Goal: Transaction & Acquisition: Purchase product/service

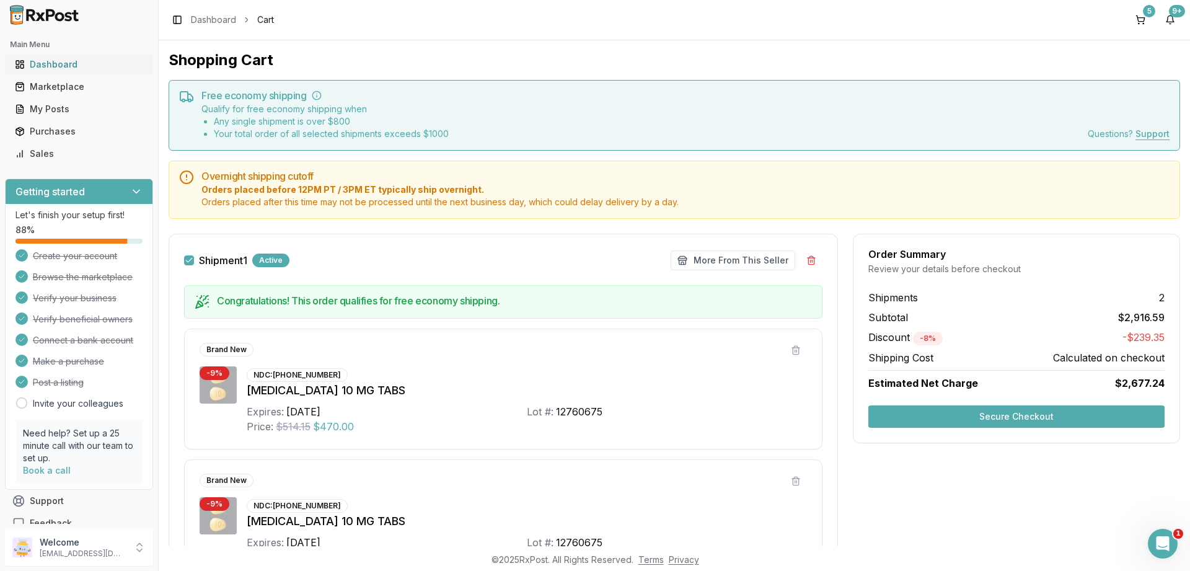
click at [53, 64] on div "Dashboard" at bounding box center [79, 64] width 128 height 12
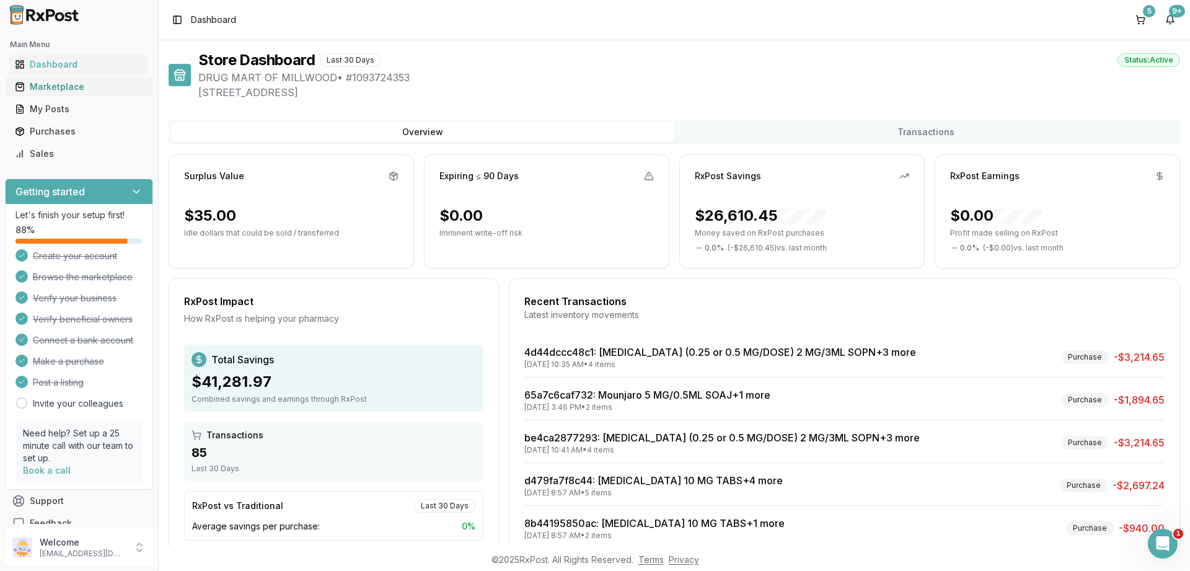
click at [57, 86] on div "Marketplace" at bounding box center [79, 87] width 128 height 12
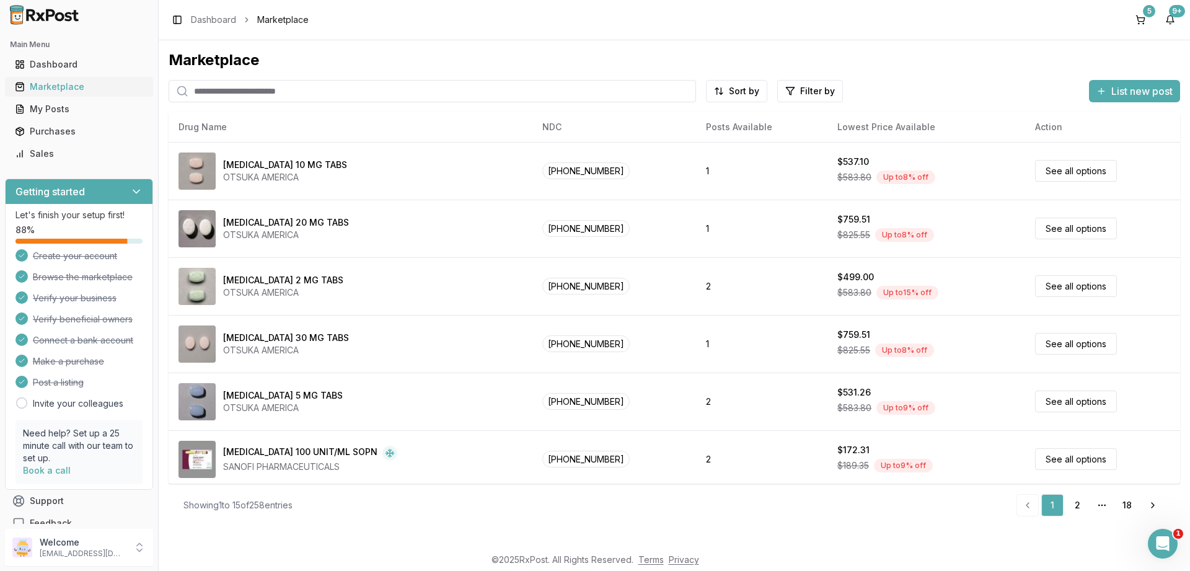
click at [48, 87] on div "Marketplace" at bounding box center [79, 87] width 128 height 12
click at [61, 91] on div "Marketplace" at bounding box center [79, 87] width 128 height 12
click at [48, 130] on div "Purchases" at bounding box center [79, 131] width 128 height 12
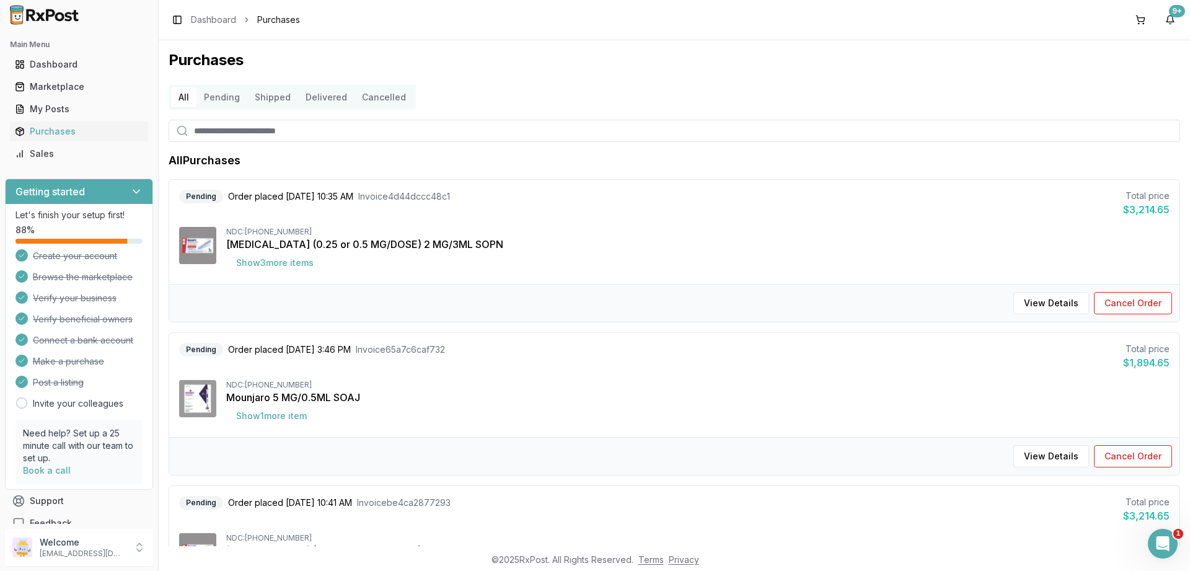
click at [220, 97] on button "Pending" at bounding box center [221, 97] width 51 height 20
click at [211, 93] on button "Pending" at bounding box center [221, 97] width 51 height 20
click at [280, 270] on button "Show 3 more item s" at bounding box center [274, 263] width 97 height 22
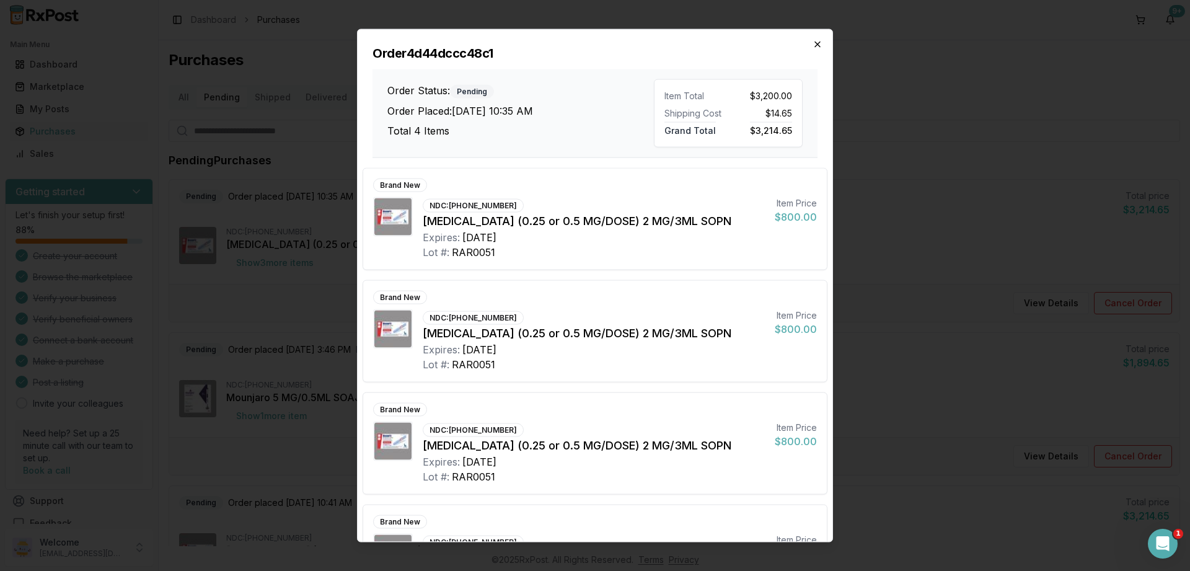
click at [818, 43] on icon "button" at bounding box center [817, 44] width 10 height 10
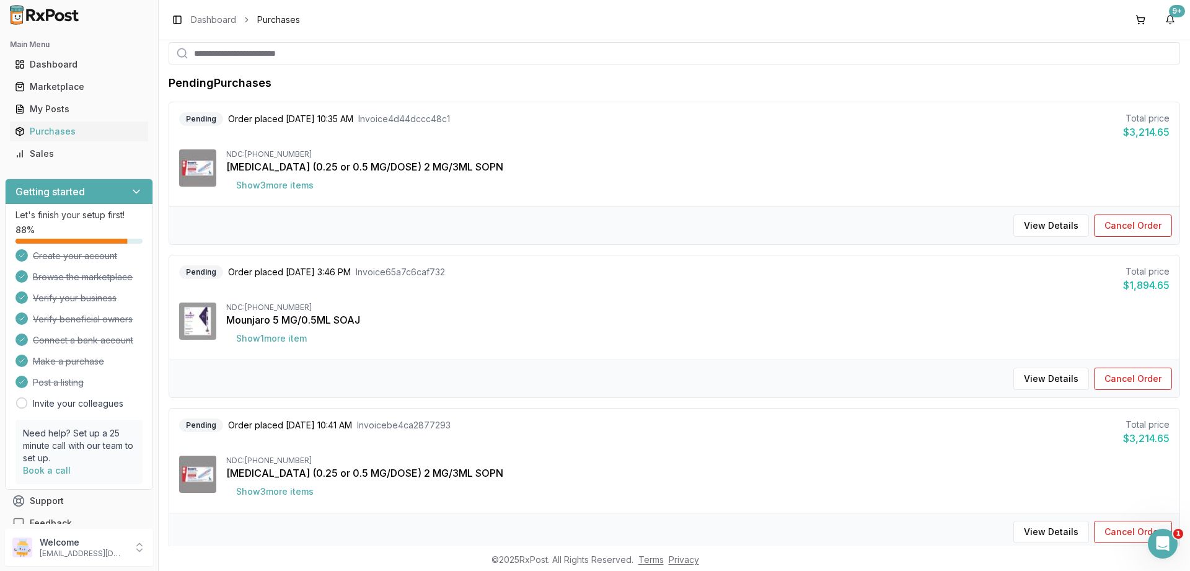
scroll to position [149, 0]
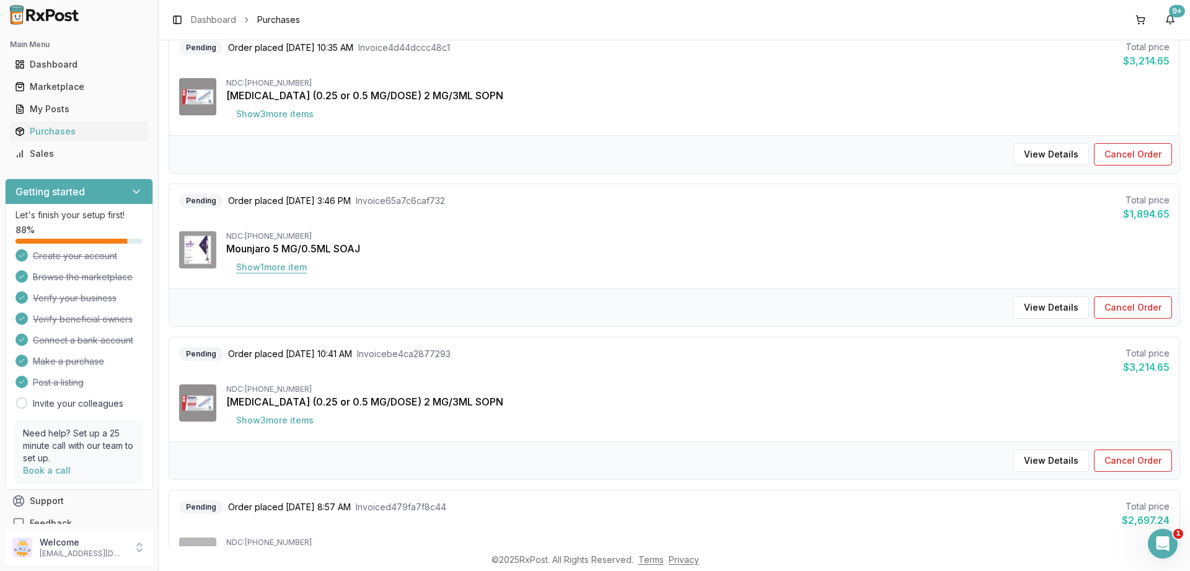
click at [277, 271] on button "Show 1 more item" at bounding box center [271, 267] width 90 height 22
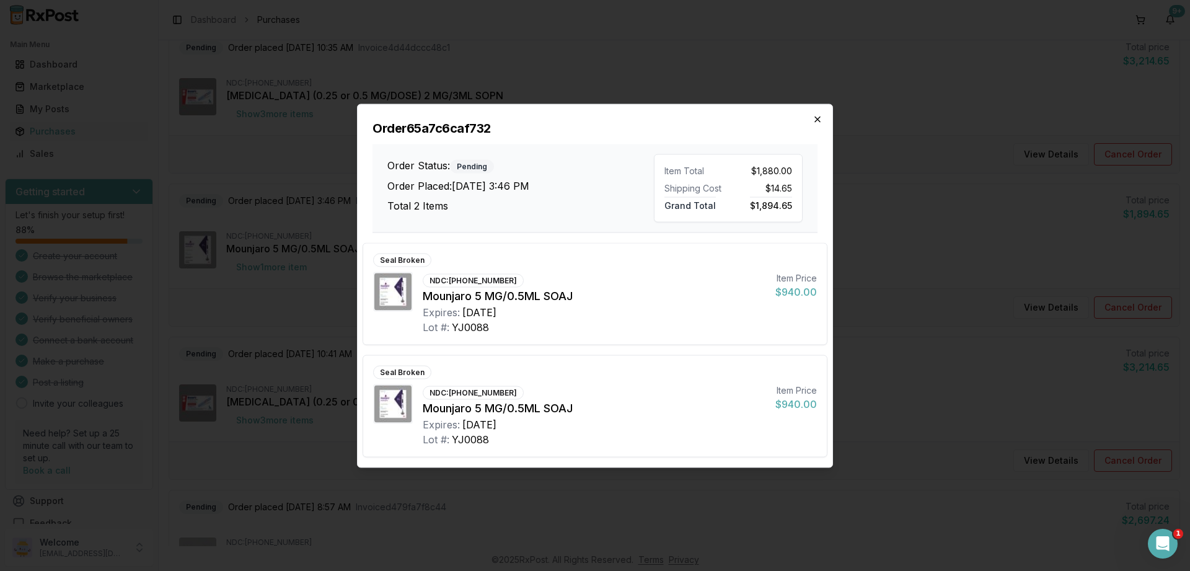
click at [815, 119] on icon "button" at bounding box center [817, 119] width 10 height 10
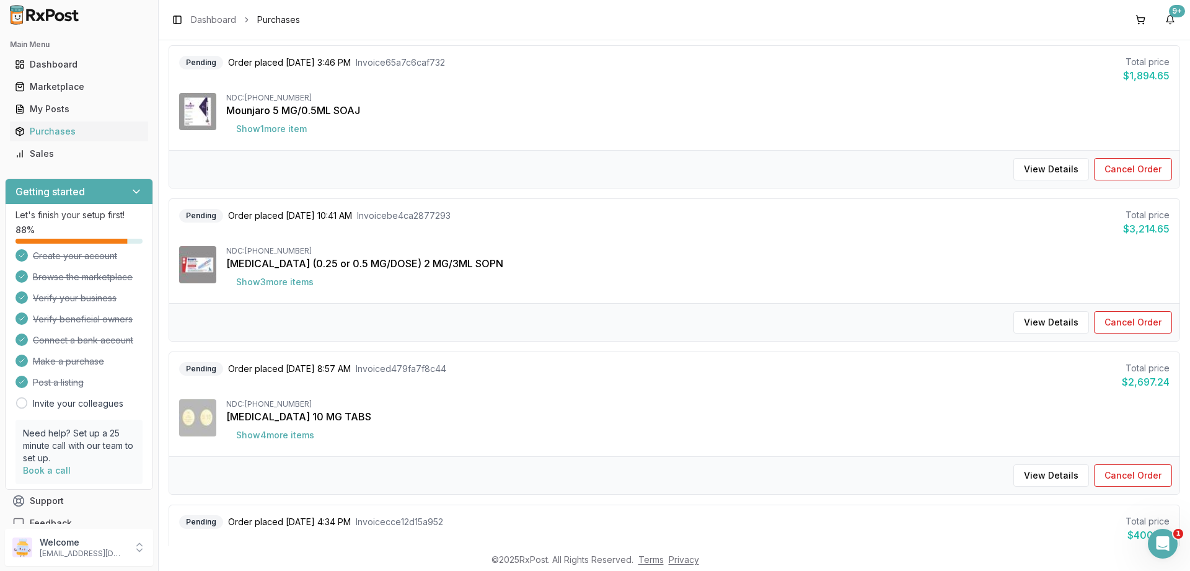
scroll to position [297, 0]
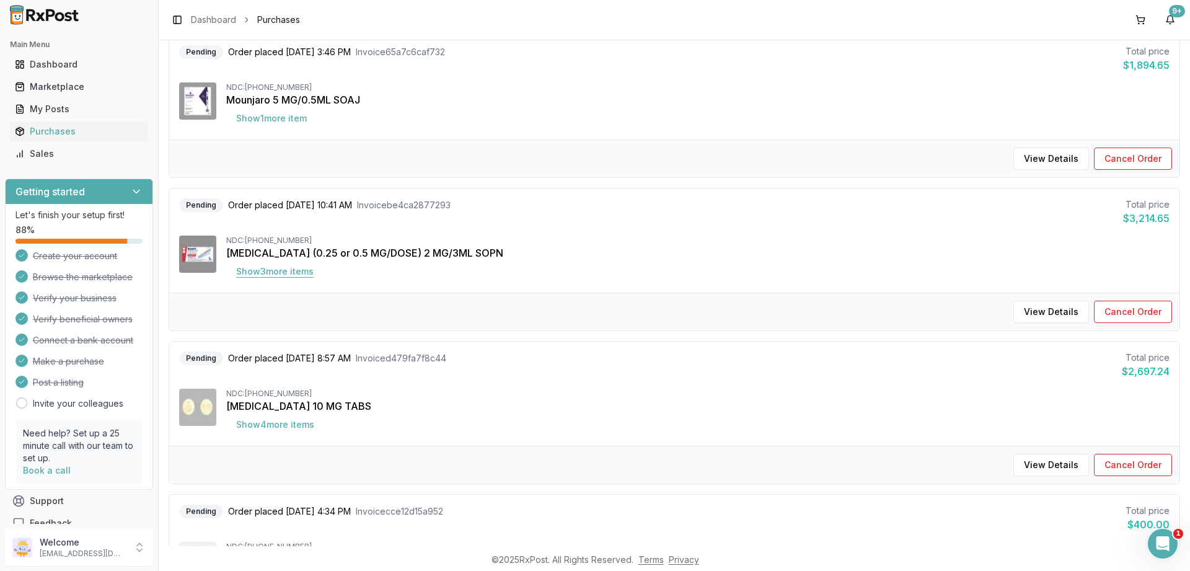
click at [268, 273] on button "Show 3 more item s" at bounding box center [274, 271] width 97 height 22
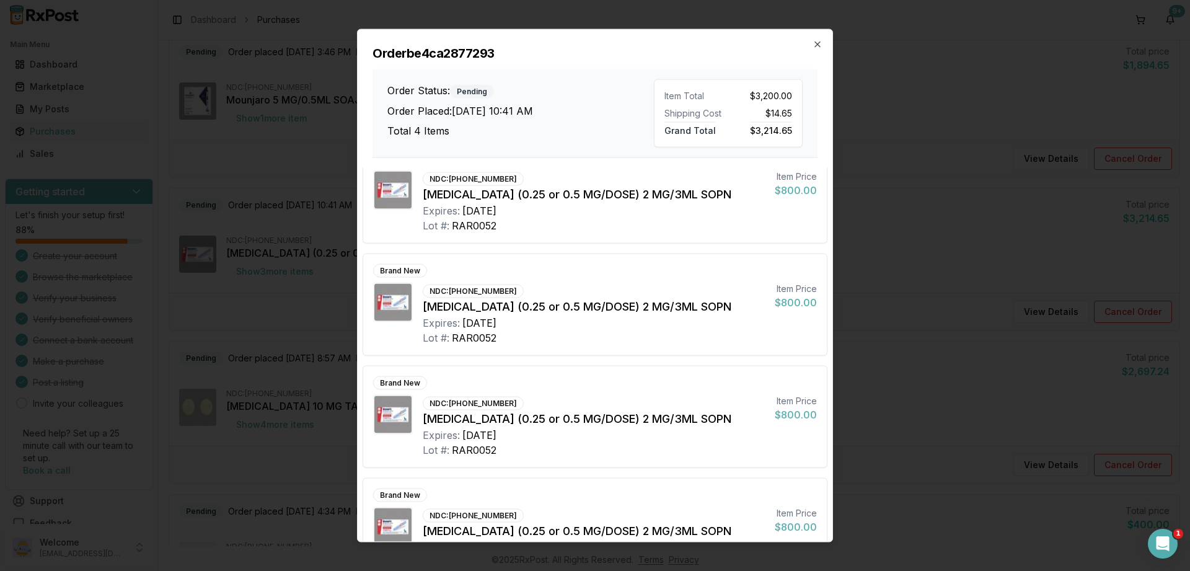
scroll to position [0, 0]
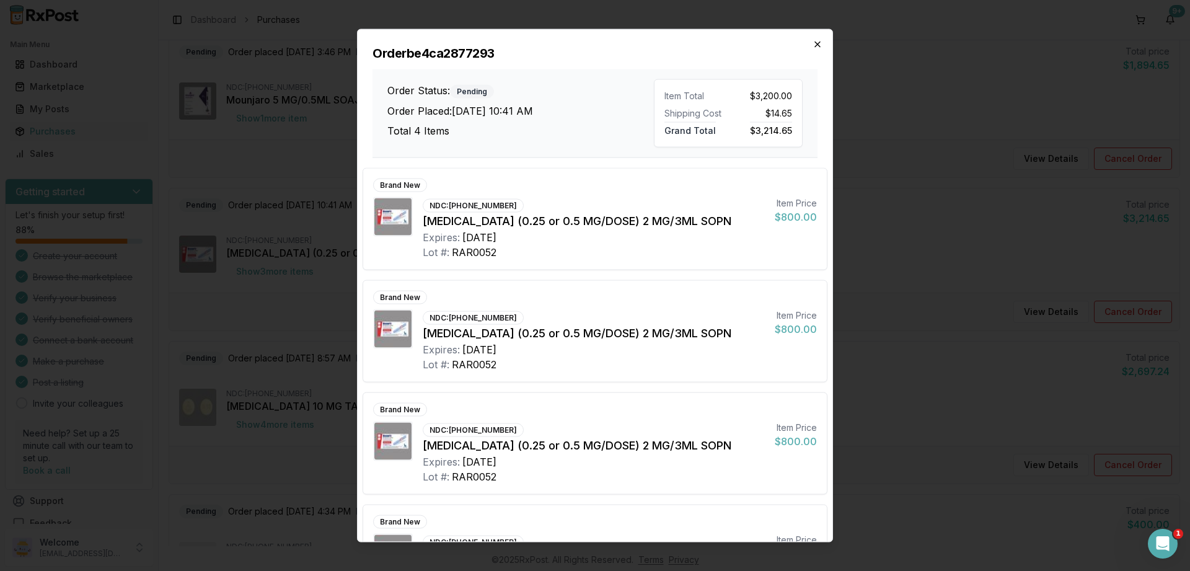
click at [819, 46] on icon "button" at bounding box center [817, 44] width 10 height 10
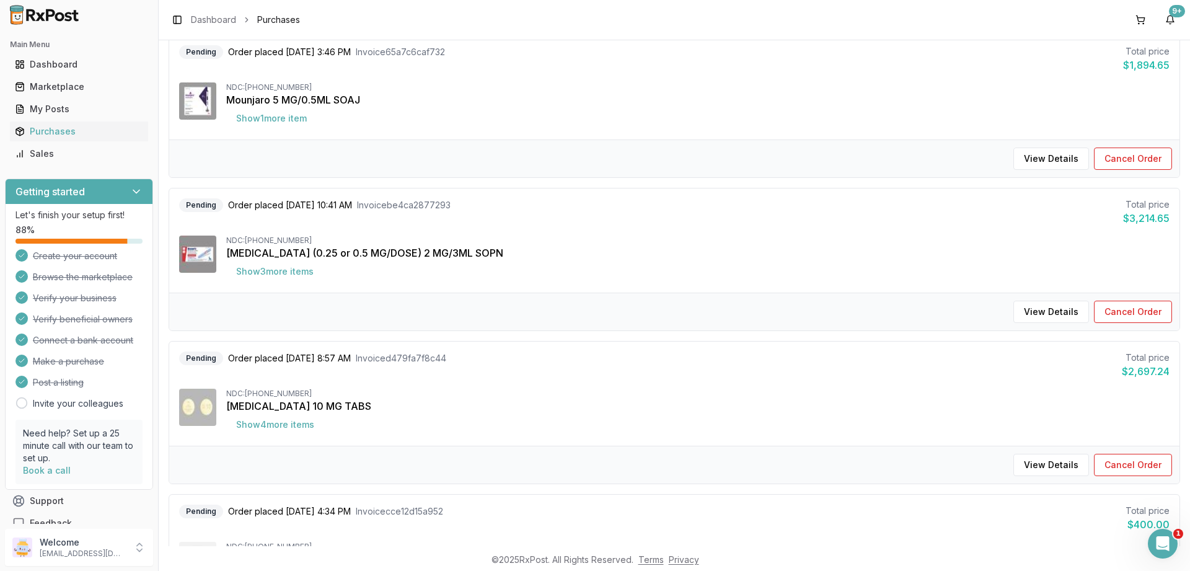
scroll to position [372, 0]
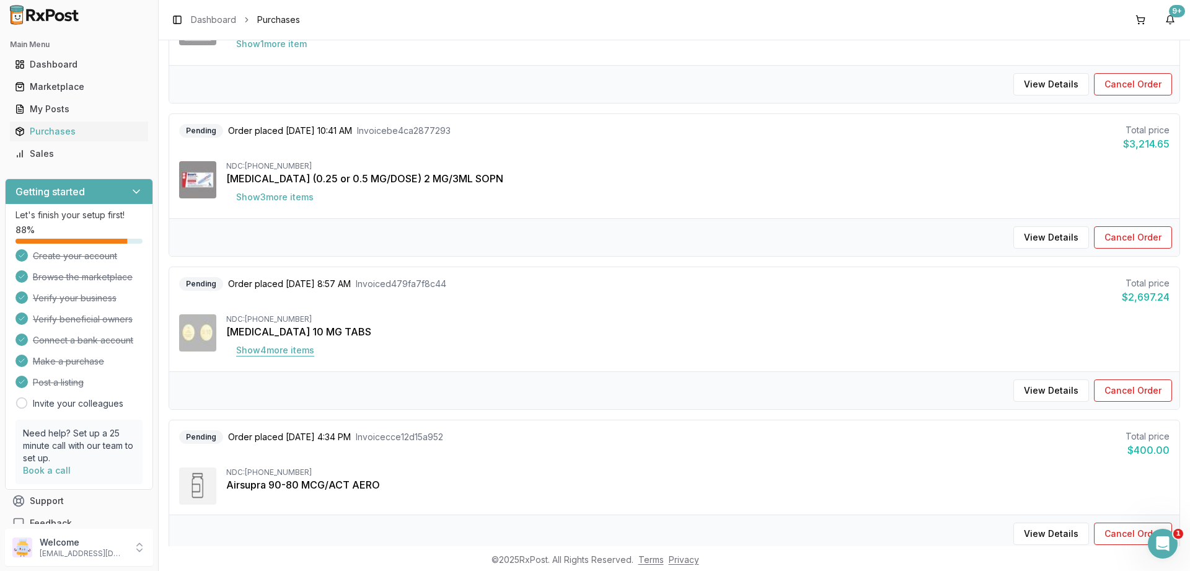
click at [280, 349] on button "Show 4 more item s" at bounding box center [275, 350] width 98 height 22
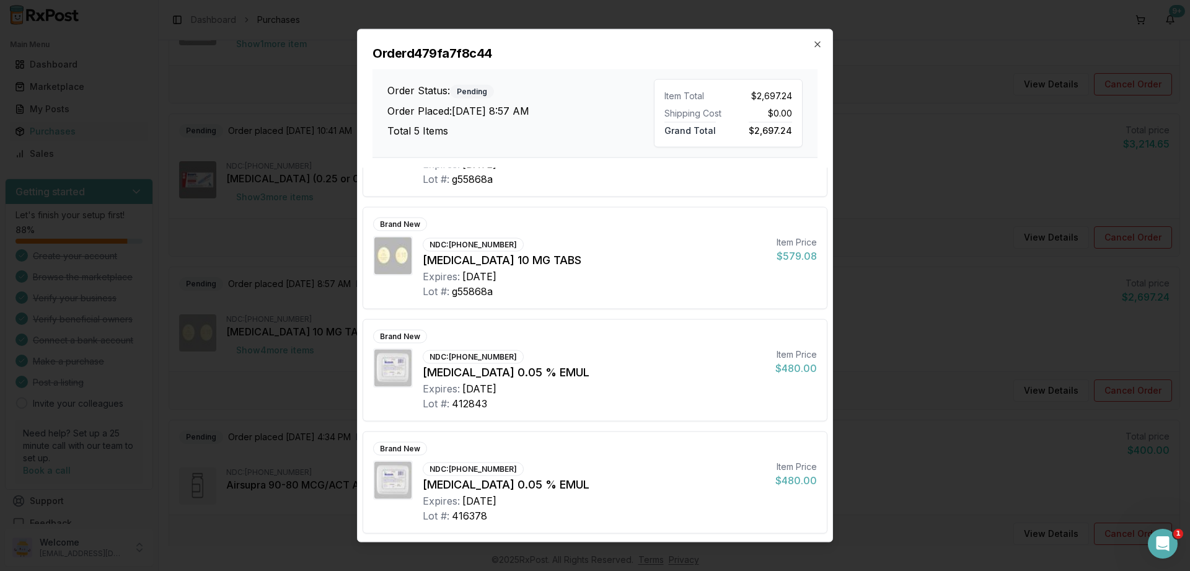
scroll to position [0, 0]
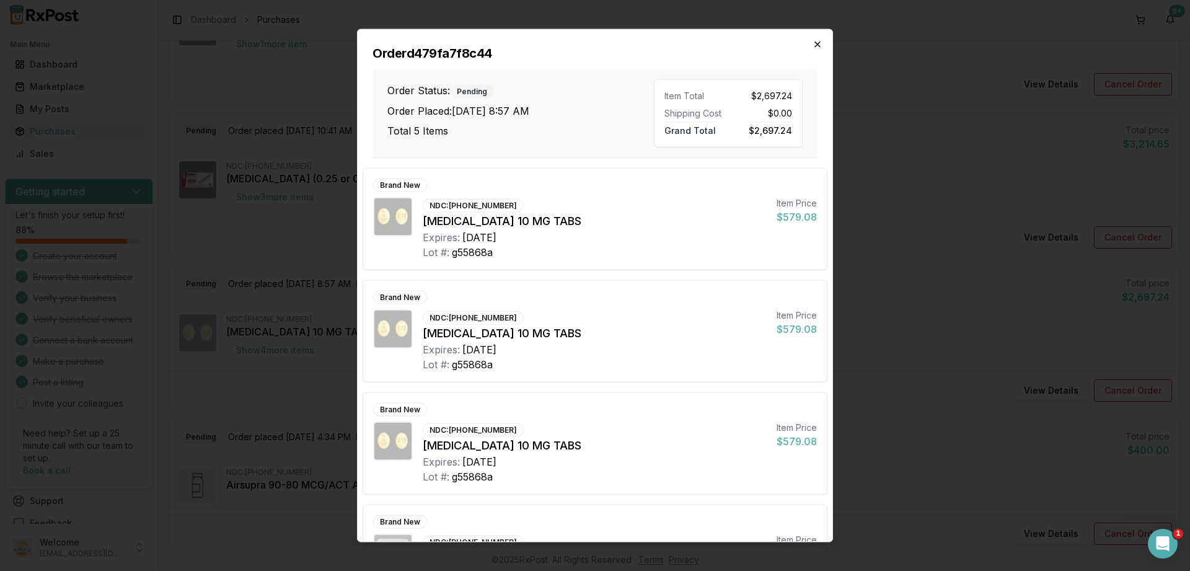
click at [821, 44] on icon "button" at bounding box center [817, 44] width 10 height 10
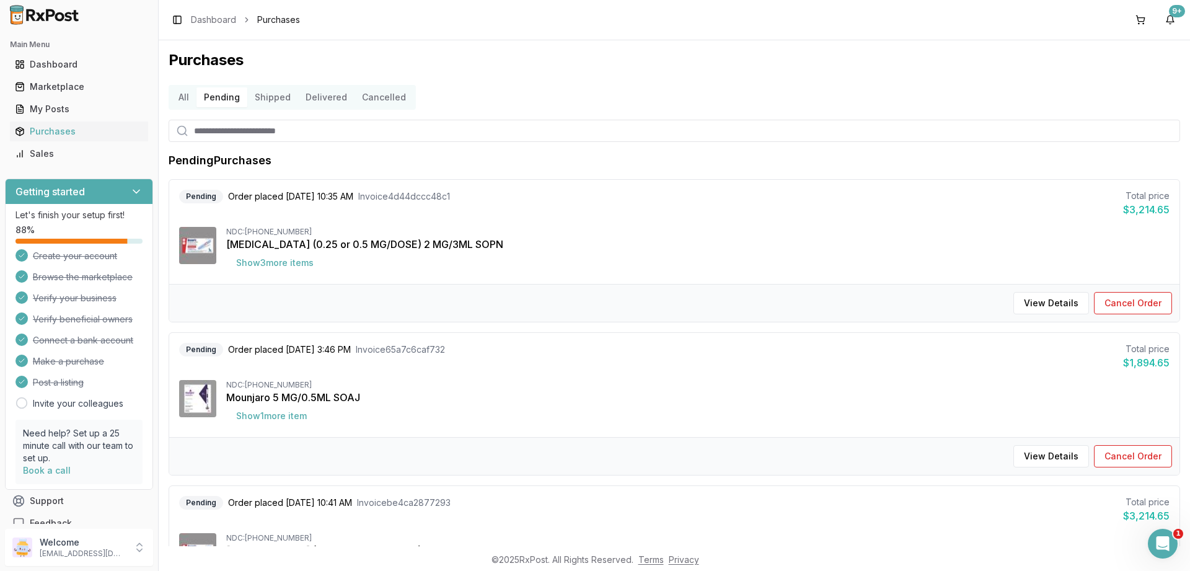
click at [263, 97] on button "Shipped" at bounding box center [272, 97] width 51 height 20
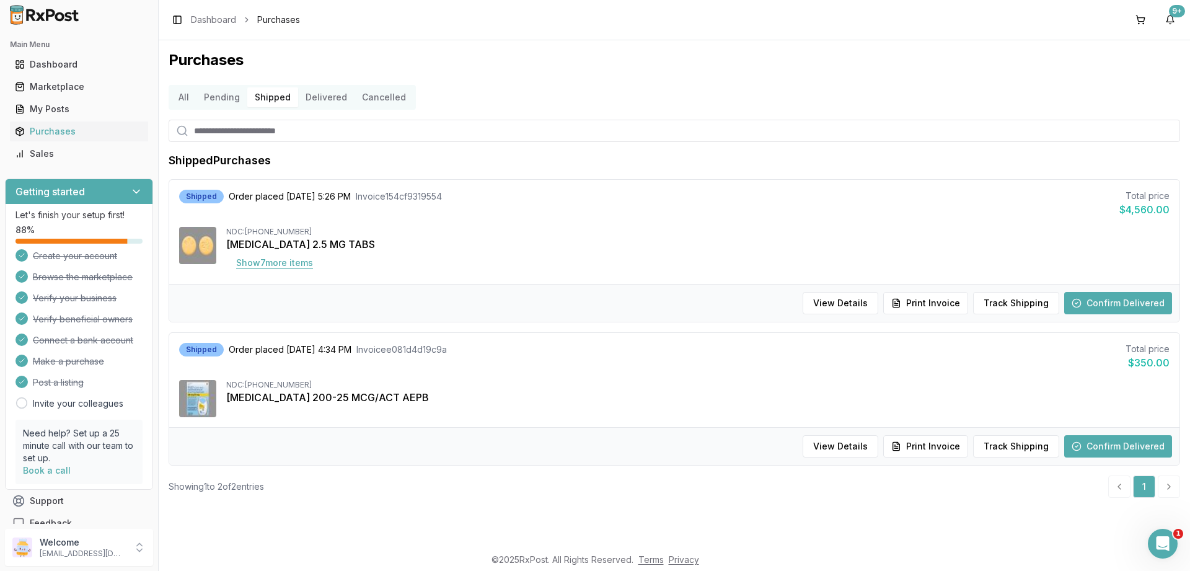
click at [272, 262] on button "Show 7 more item s" at bounding box center [274, 263] width 97 height 22
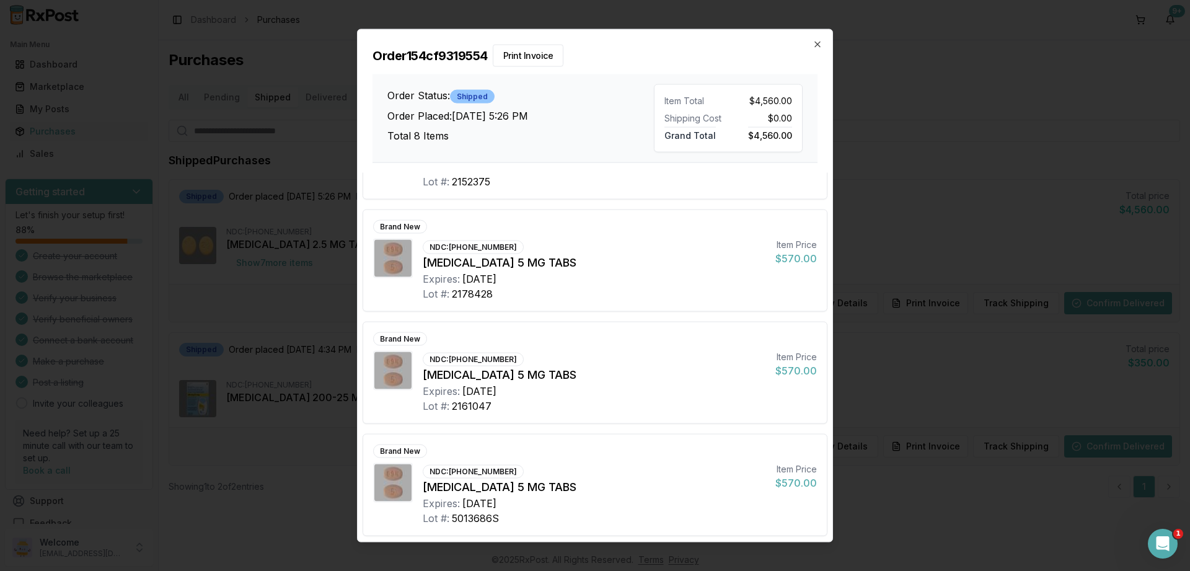
scroll to position [525, 0]
click at [817, 43] on icon "button" at bounding box center [817, 44] width 10 height 10
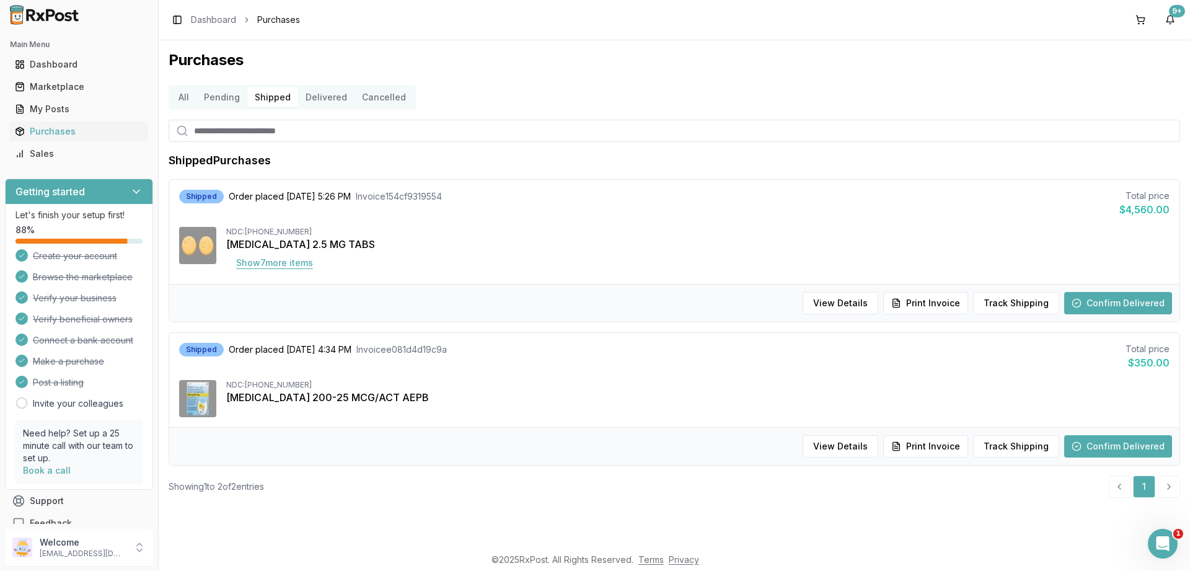
click at [283, 264] on button "Show 7 more item s" at bounding box center [274, 263] width 97 height 22
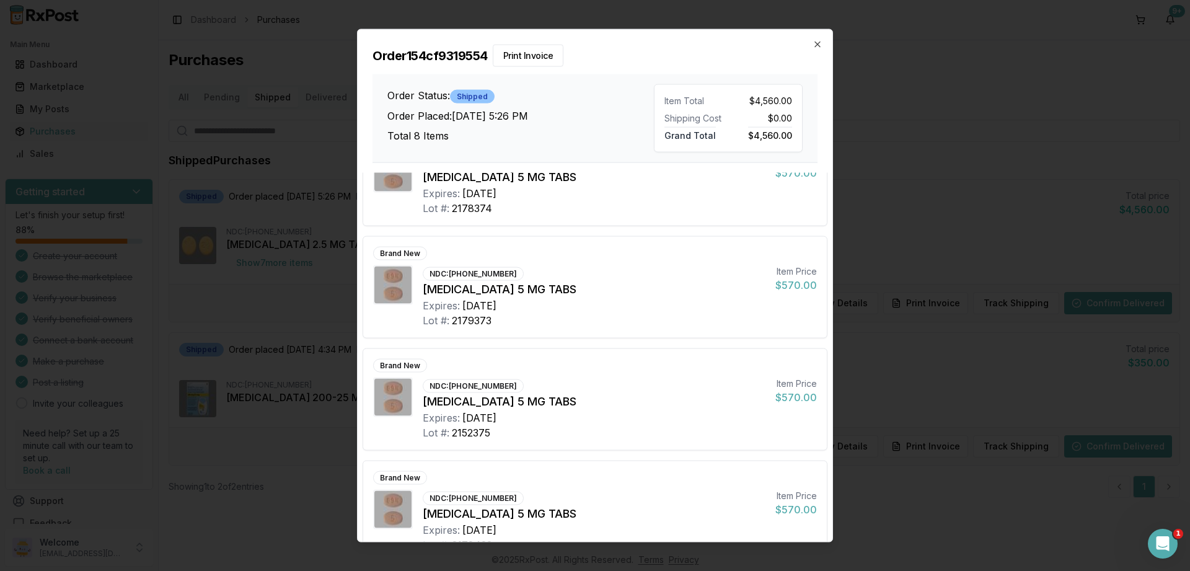
scroll to position [228, 0]
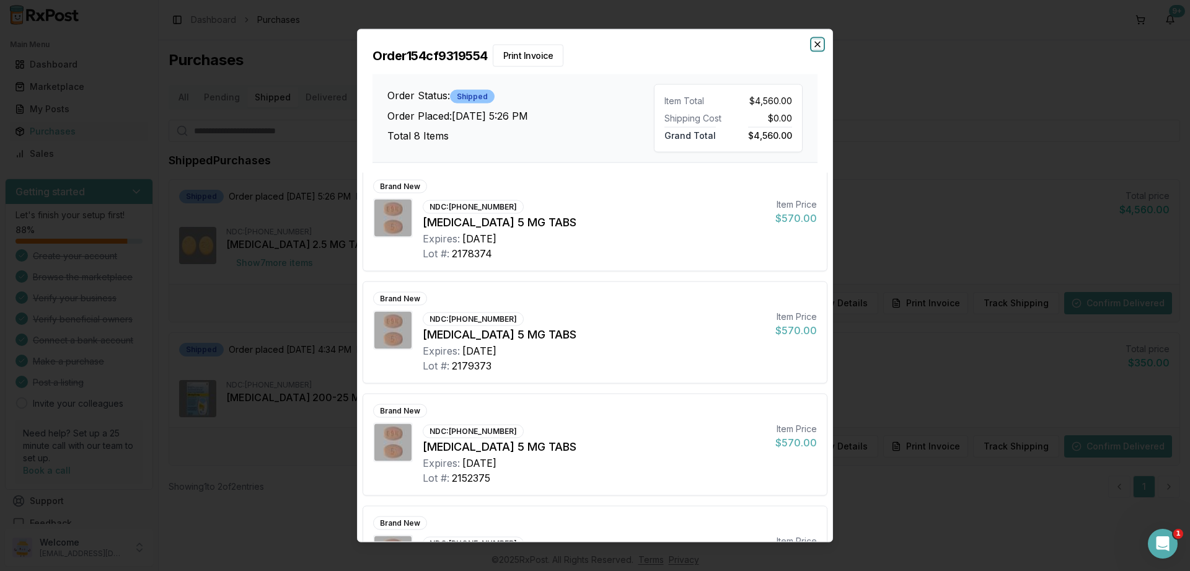
click at [814, 45] on icon "button" at bounding box center [817, 44] width 10 height 10
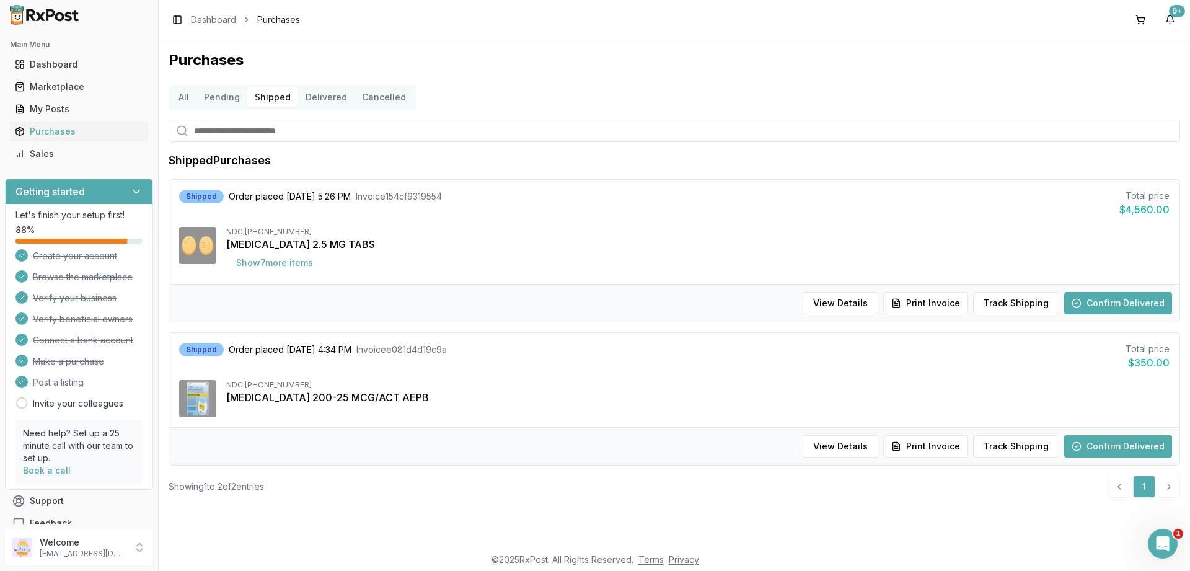
click at [324, 96] on button "Delivered" at bounding box center [326, 97] width 56 height 20
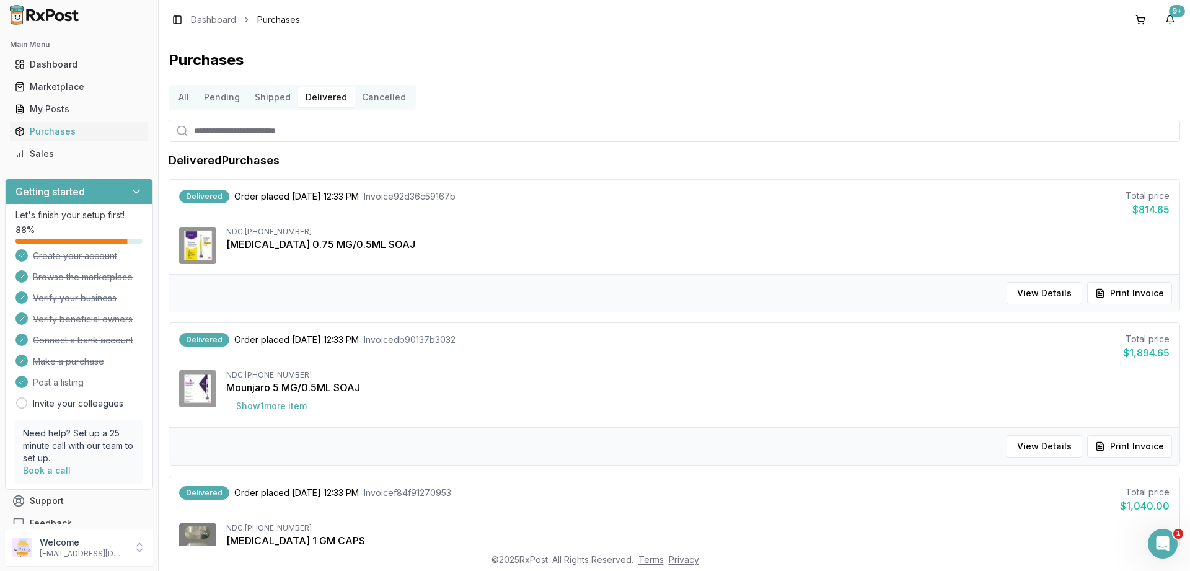
click at [372, 97] on button "Cancelled" at bounding box center [383, 97] width 59 height 20
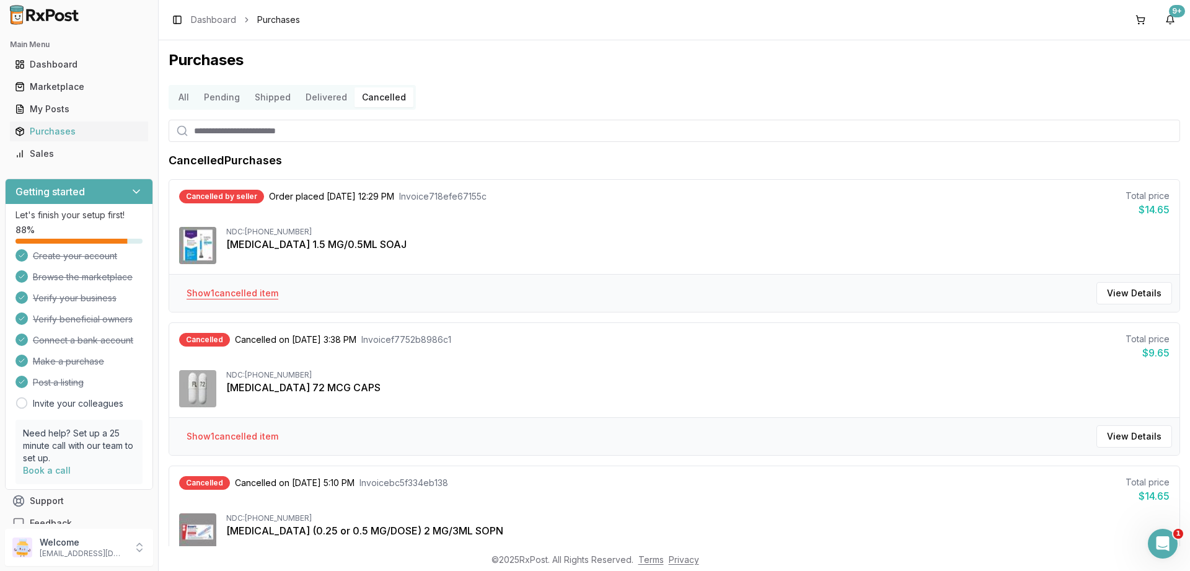
click at [240, 286] on button "Show 1 cancelled item" at bounding box center [233, 293] width 112 height 22
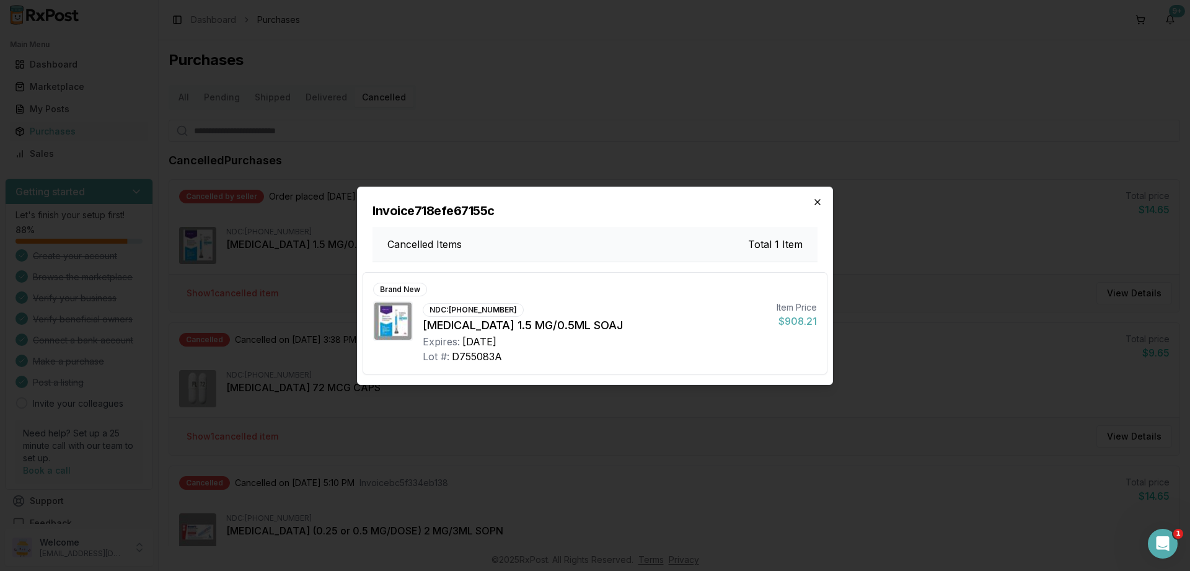
click at [815, 200] on icon "button" at bounding box center [817, 202] width 10 height 10
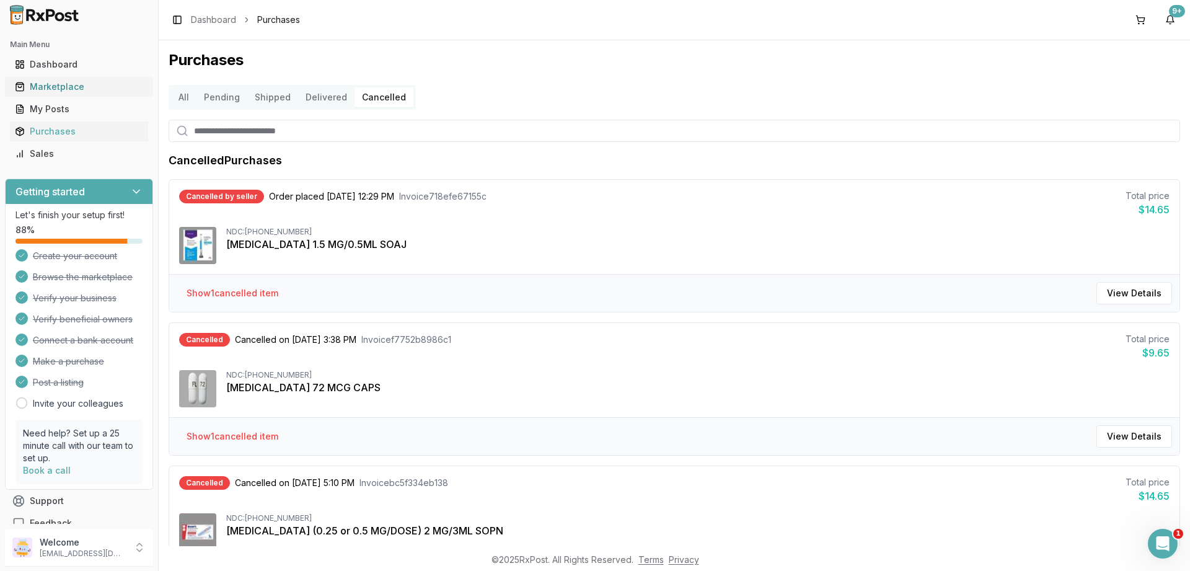
click at [59, 86] on div "Marketplace" at bounding box center [79, 87] width 128 height 12
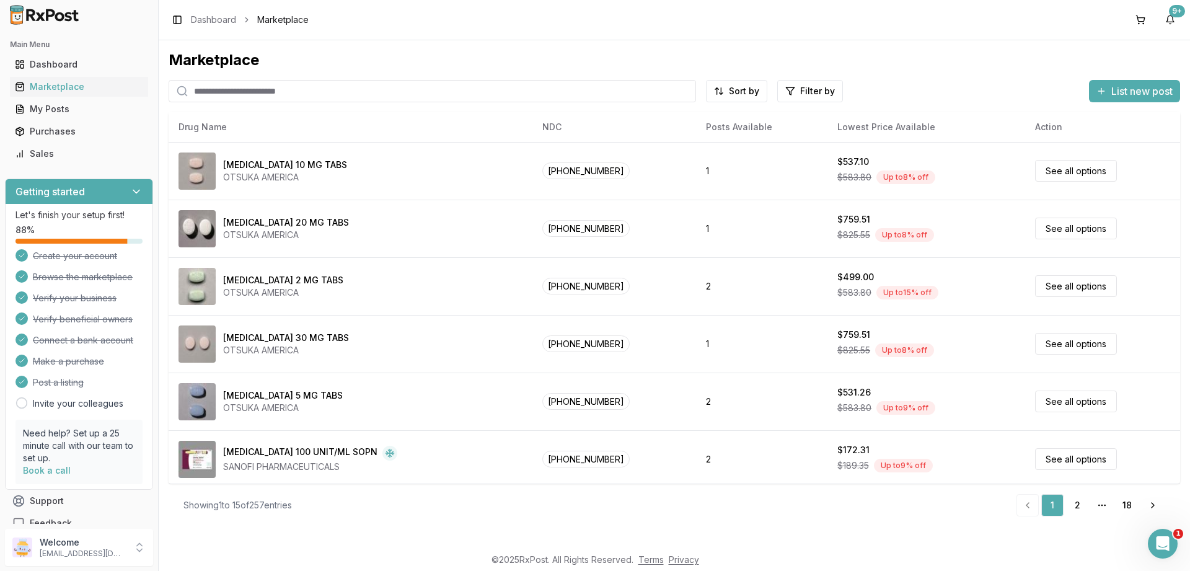
click at [271, 89] on input "search" at bounding box center [432, 91] width 527 height 22
type input "*******"
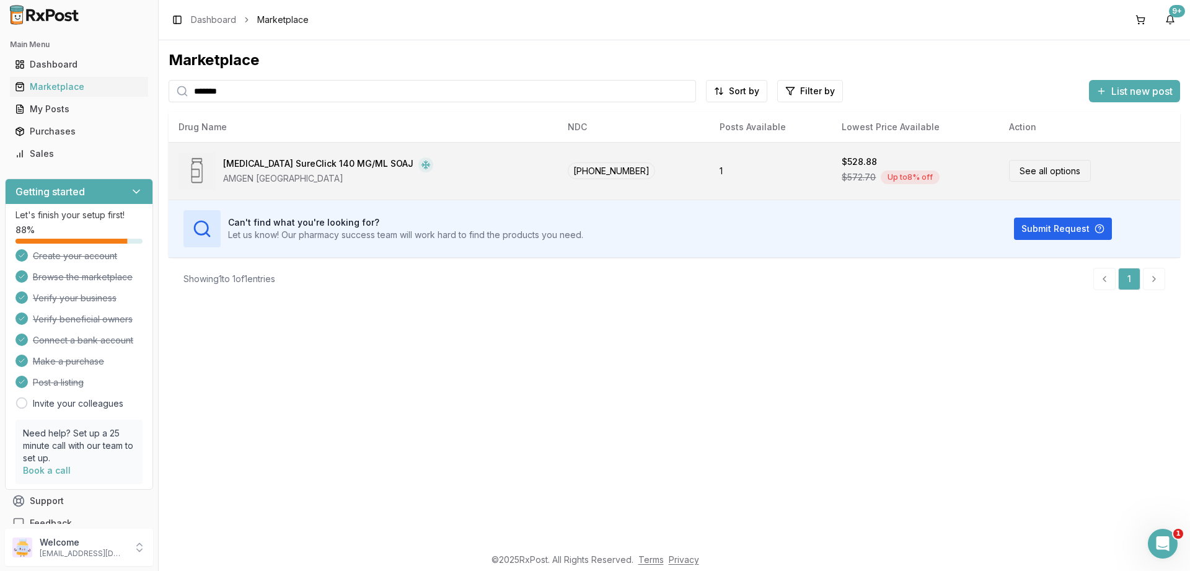
click at [1022, 168] on link "See all options" at bounding box center [1050, 171] width 82 height 22
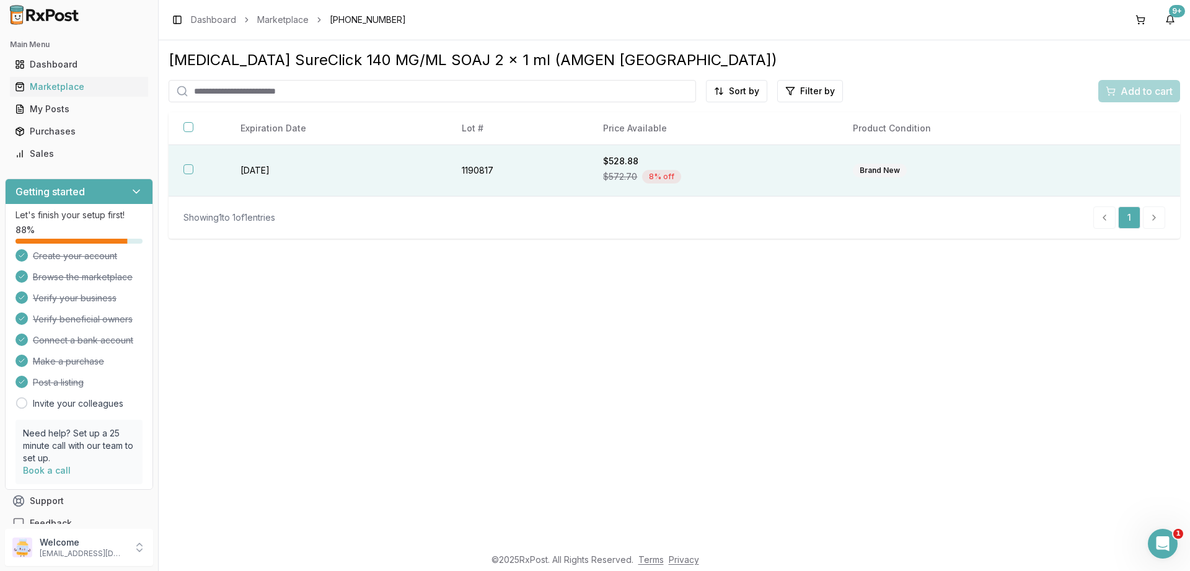
click at [186, 172] on button "button" at bounding box center [188, 169] width 10 height 10
click at [1152, 89] on span "Add to cart" at bounding box center [1146, 91] width 52 height 15
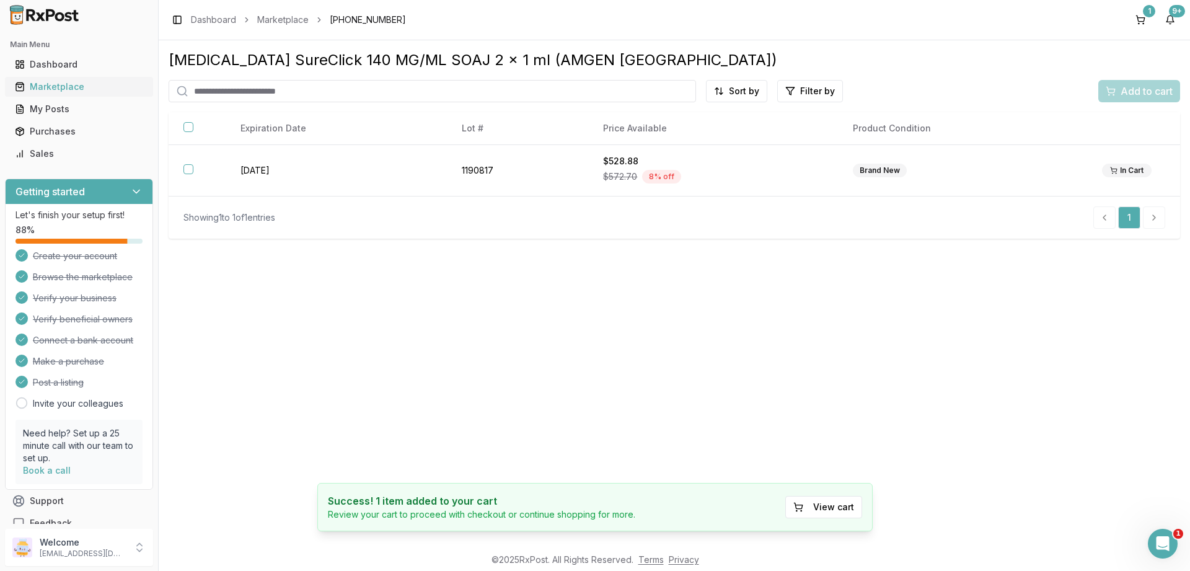
click at [56, 86] on div "Marketplace" at bounding box center [79, 87] width 128 height 12
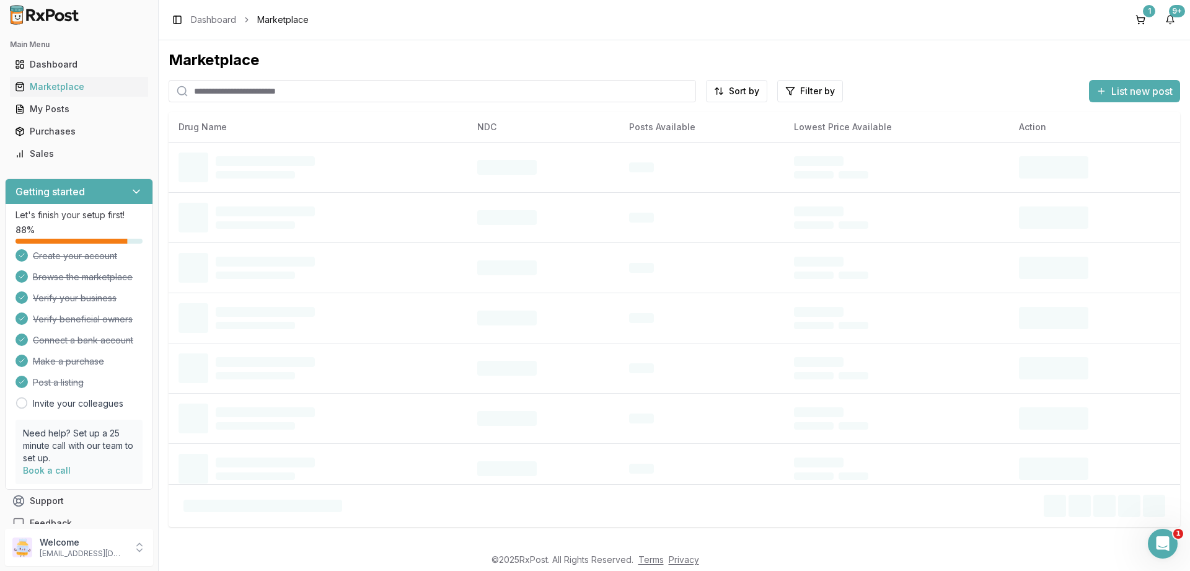
click at [307, 90] on input "search" at bounding box center [432, 91] width 527 height 22
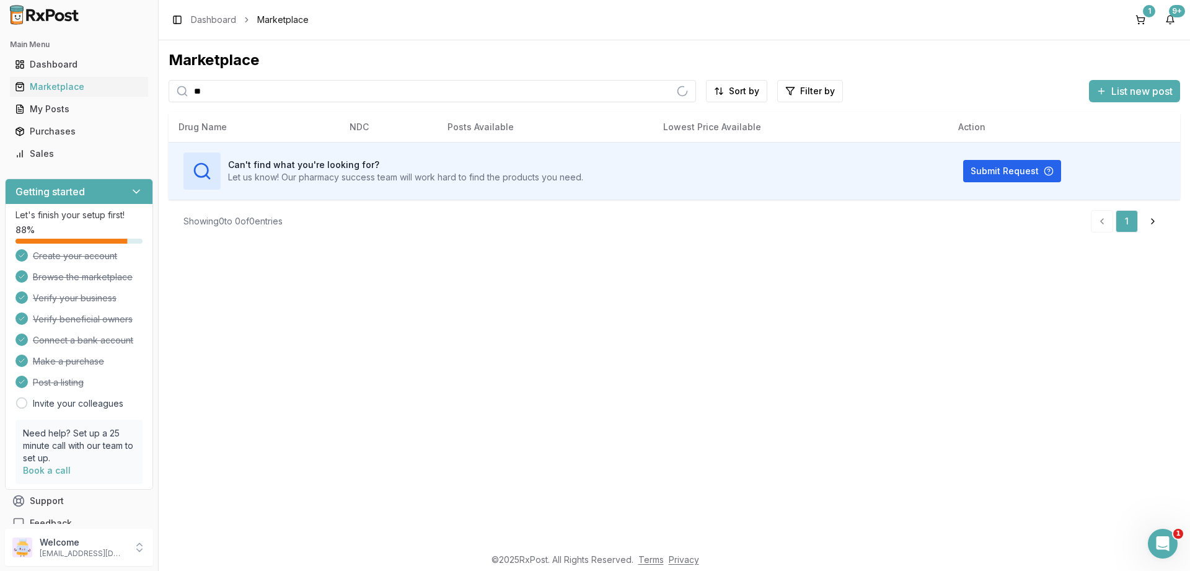
type input "*"
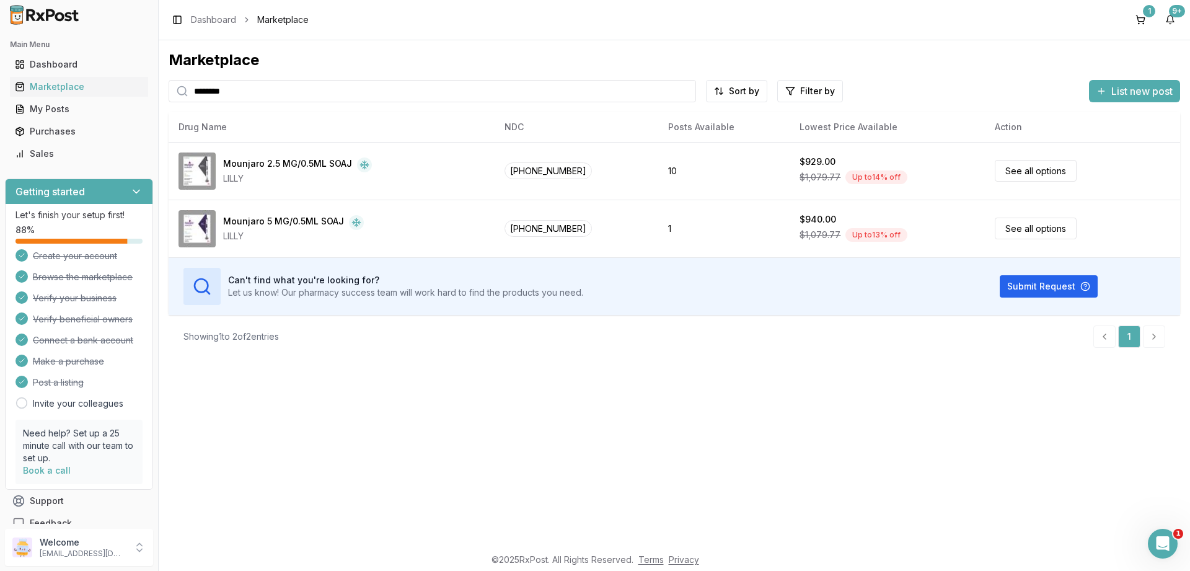
drag, startPoint x: 291, startPoint y: 90, endPoint x: 65, endPoint y: 91, distance: 225.6
click at [169, 91] on input "********" at bounding box center [432, 91] width 527 height 22
type input "********"
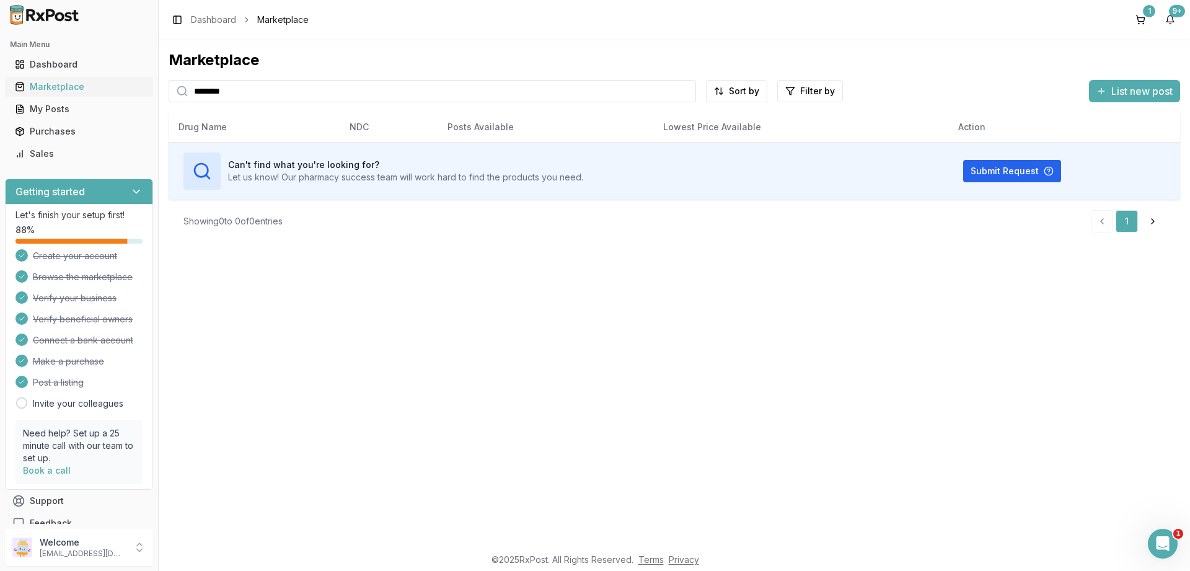
click at [53, 86] on div "Marketplace" at bounding box center [79, 87] width 128 height 12
